Goal: Task Accomplishment & Management: Manage account settings

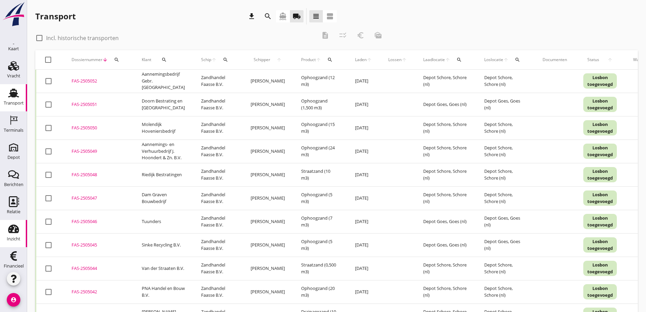
scroll to position [20, 0]
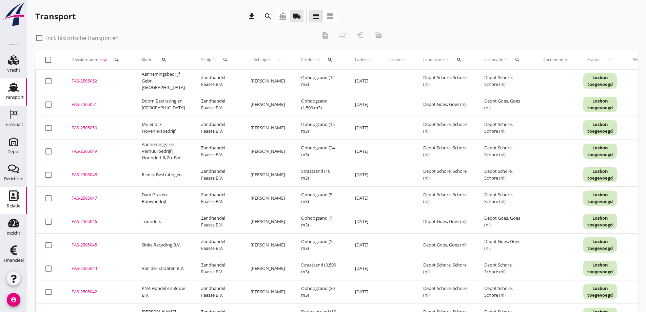
click at [11, 194] on use at bounding box center [14, 195] width 10 height 11
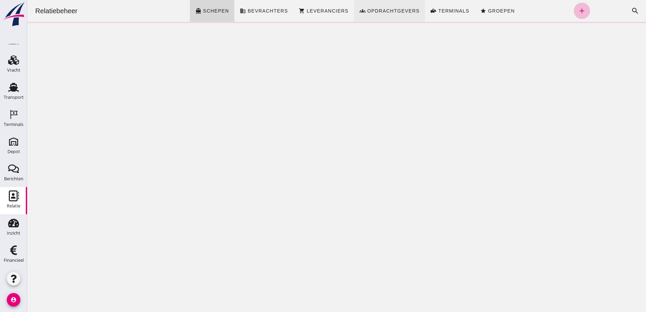
click span "Opdrachtgevers"
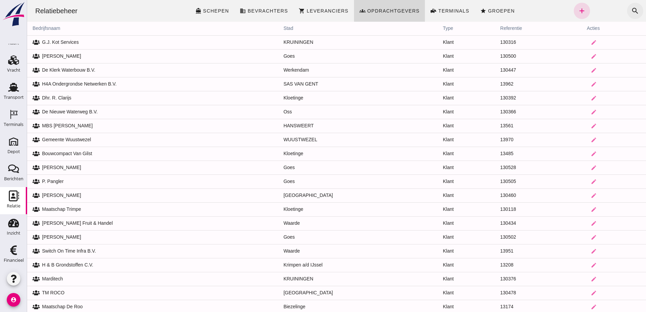
click at [631, 7] on icon "search" at bounding box center [635, 11] width 8 height 8
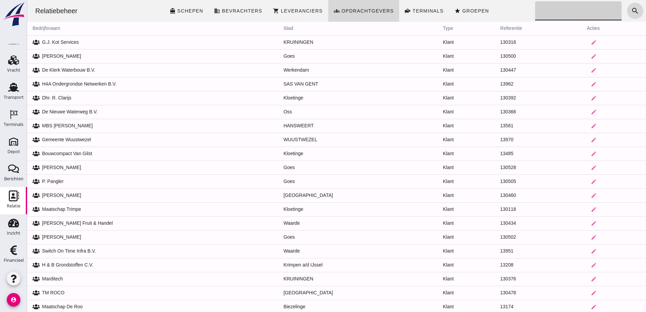
click input "Zoeken..."
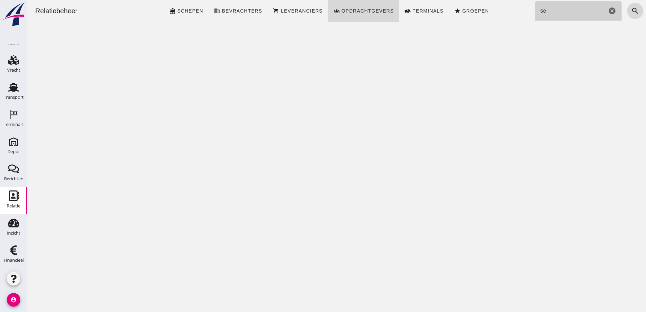
type input "s"
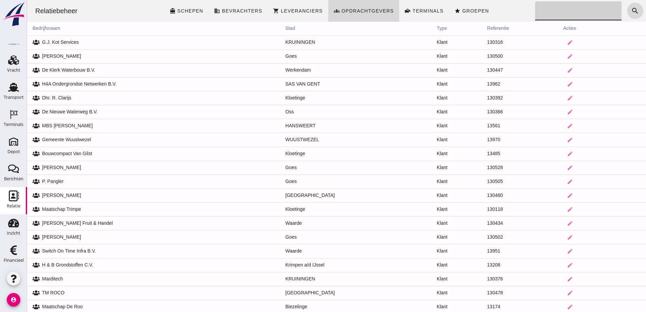
type input "h"
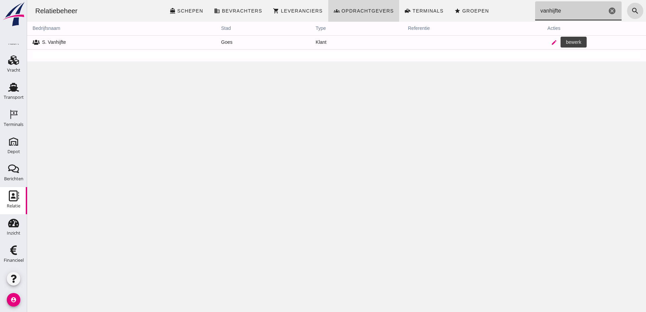
type input "vanhijfte"
click at [551, 42] on icon "edit" at bounding box center [554, 42] width 6 height 6
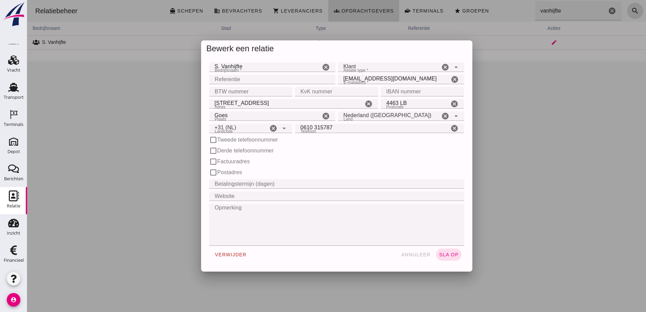
type input "+31 (NL)"
click input "S. Vanhijfte"
type input "S. Vanhijften"
click span "sla op"
